Goal: Task Accomplishment & Management: Complete application form

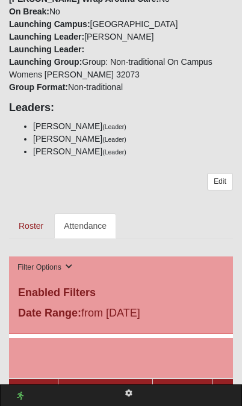
scroll to position [623, 0]
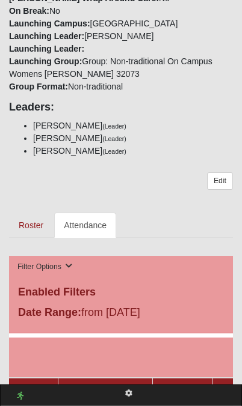
click at [79, 213] on link "Attendance" at bounding box center [85, 225] width 62 height 25
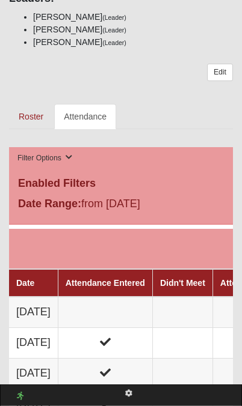
scroll to position [734, 0]
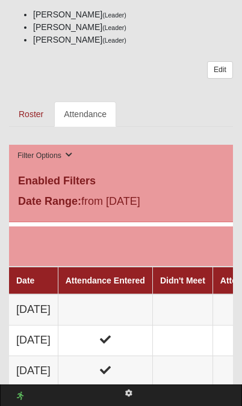
click at [93, 295] on td at bounding box center [105, 310] width 94 height 31
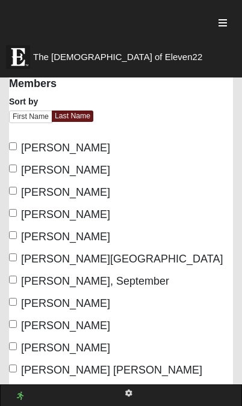
scroll to position [402, 0]
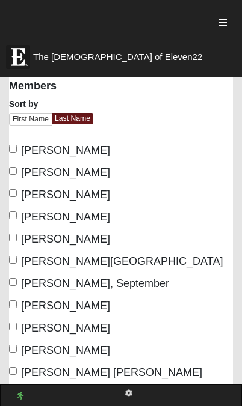
click at [17, 237] on input "[PERSON_NAME]" at bounding box center [13, 238] width 8 height 8
checkbox input "true"
click at [14, 373] on input "[PERSON_NAME] [PERSON_NAME]" at bounding box center [13, 371] width 8 height 8
checkbox input "true"
click at [17, 397] on input "[PERSON_NAME]" at bounding box center [13, 394] width 8 height 8
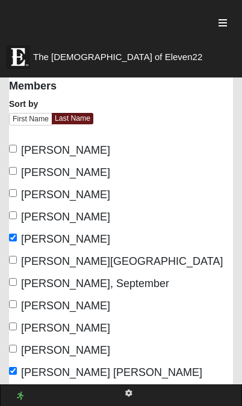
checkbox input "true"
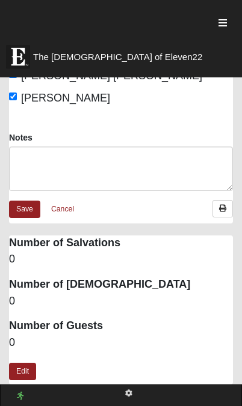
scroll to position [699, 0]
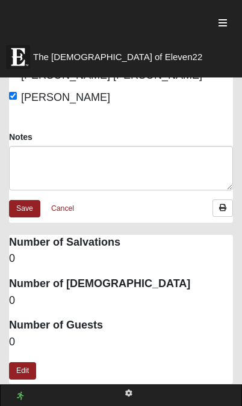
click at [26, 208] on link "Save" at bounding box center [24, 208] width 31 height 17
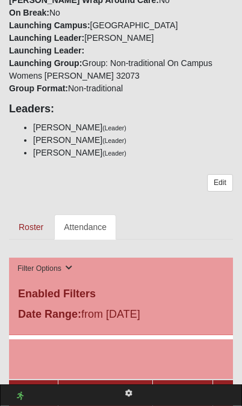
scroll to position [624, 0]
